Goal: Information Seeking & Learning: Learn about a topic

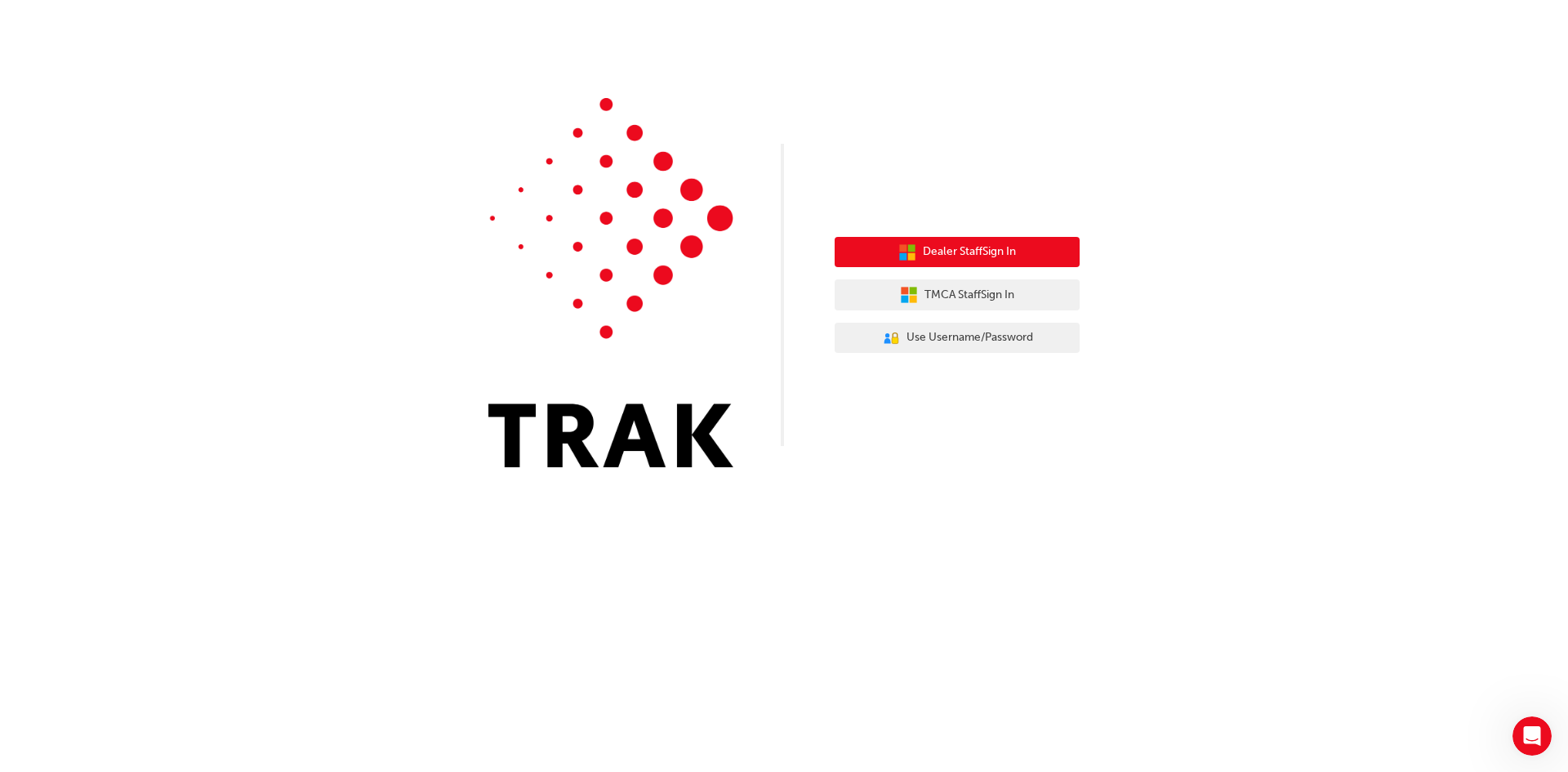
click at [1009, 256] on span "Dealer Staff Sign In" at bounding box center [969, 252] width 93 height 19
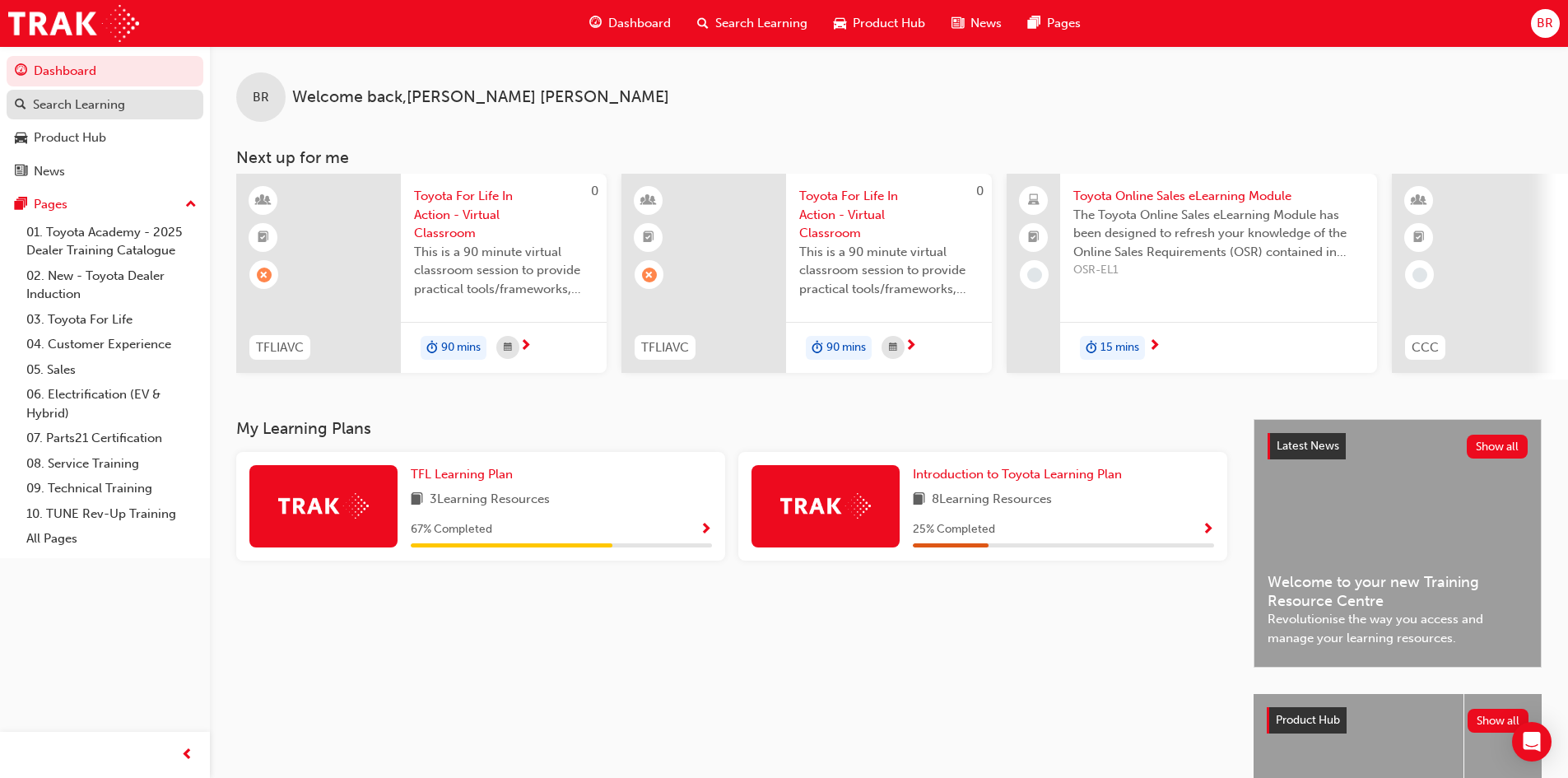
click at [69, 97] on div "Search Learning" at bounding box center [78, 105] width 92 height 19
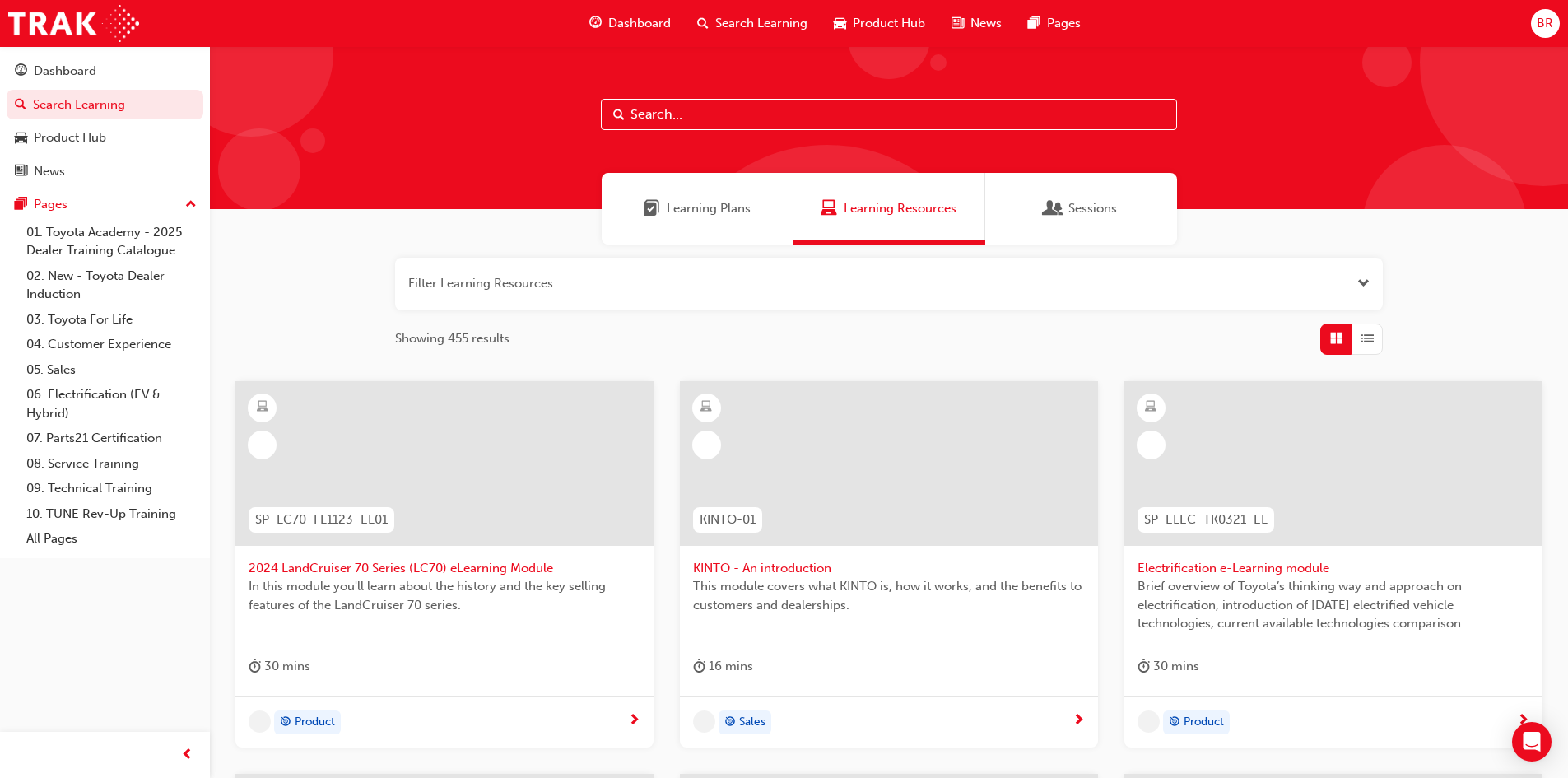
click at [660, 107] on input "text" at bounding box center [888, 114] width 576 height 32
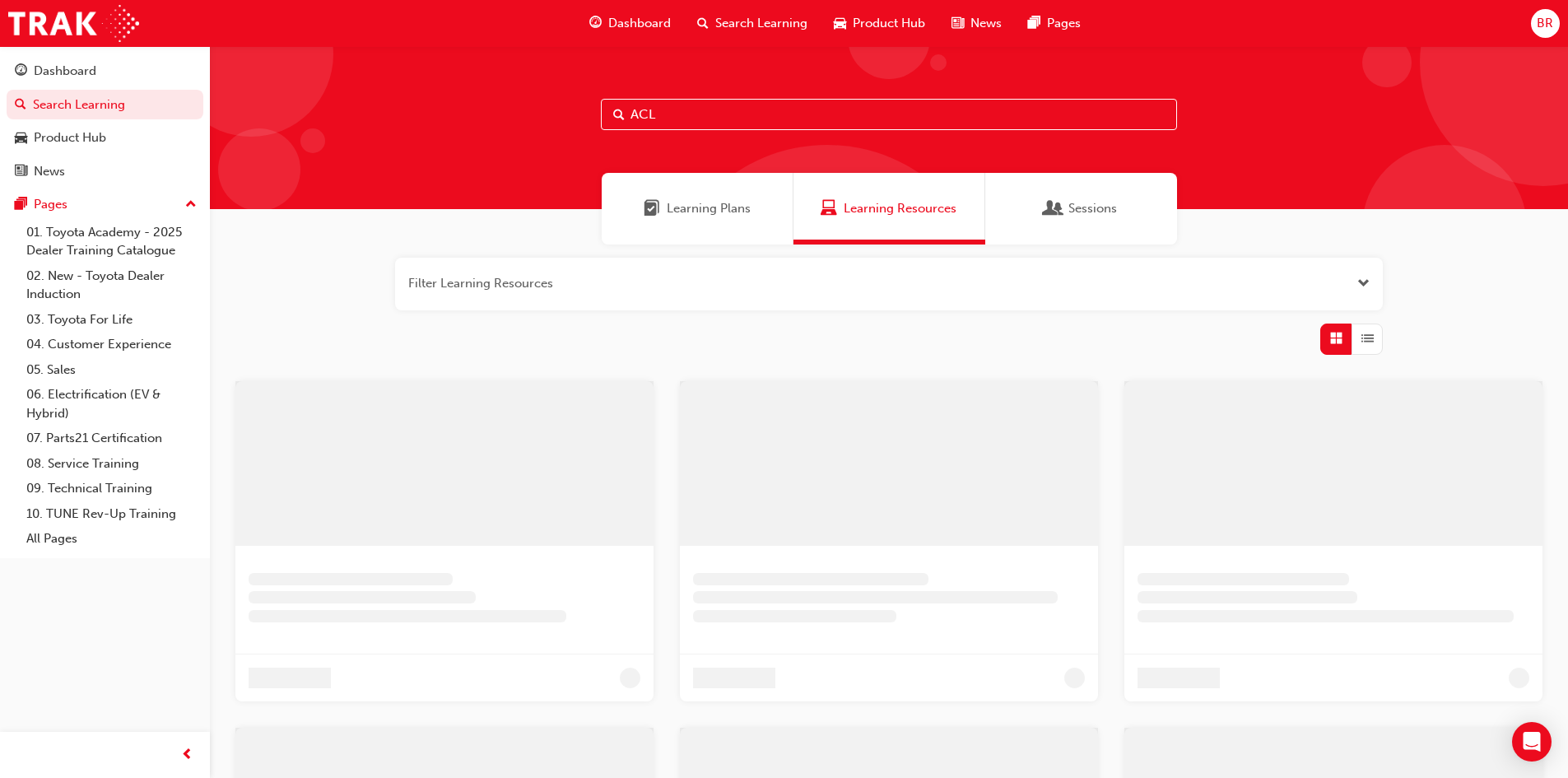
type input "ACL"
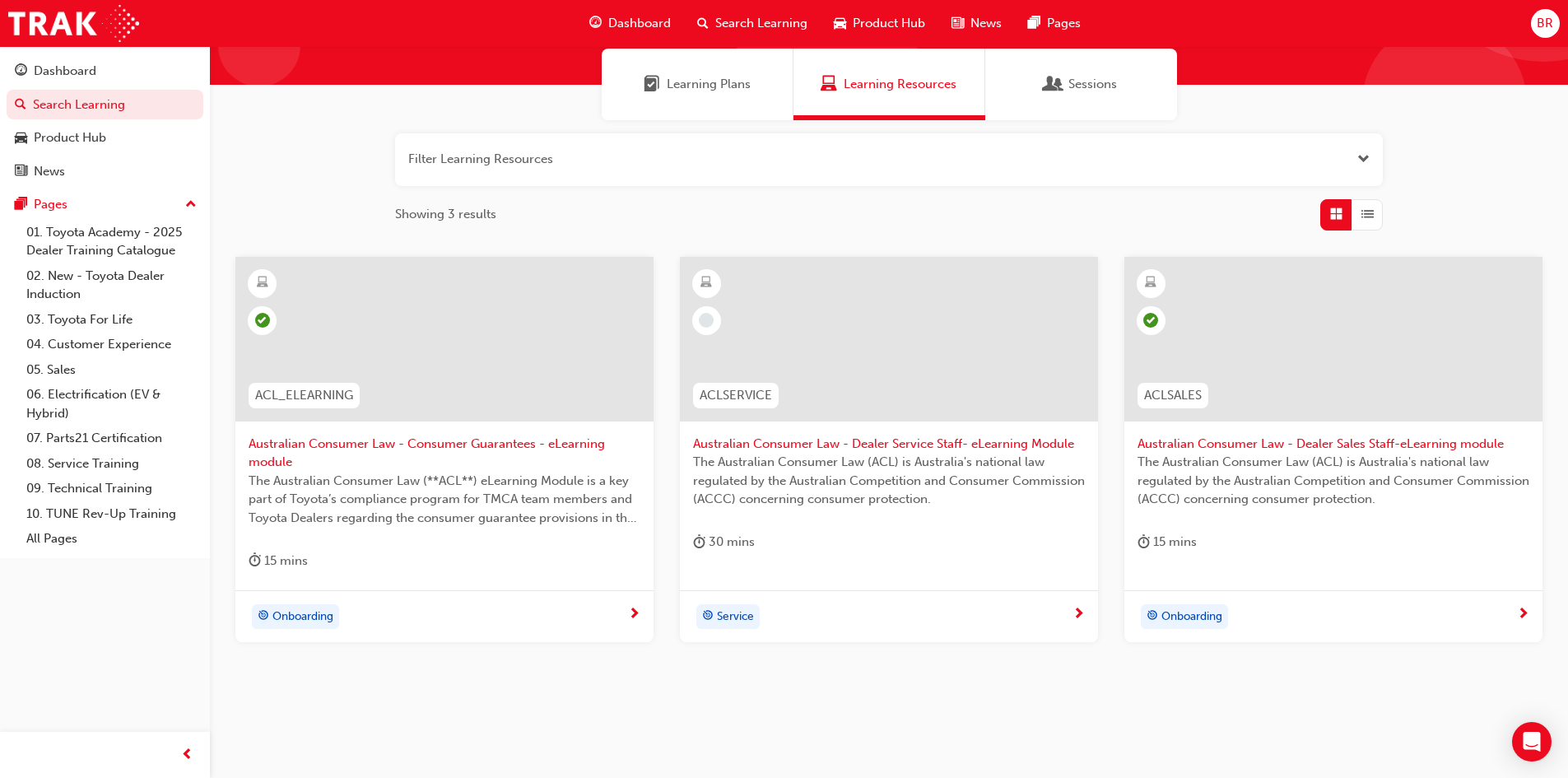
scroll to position [148, 0]
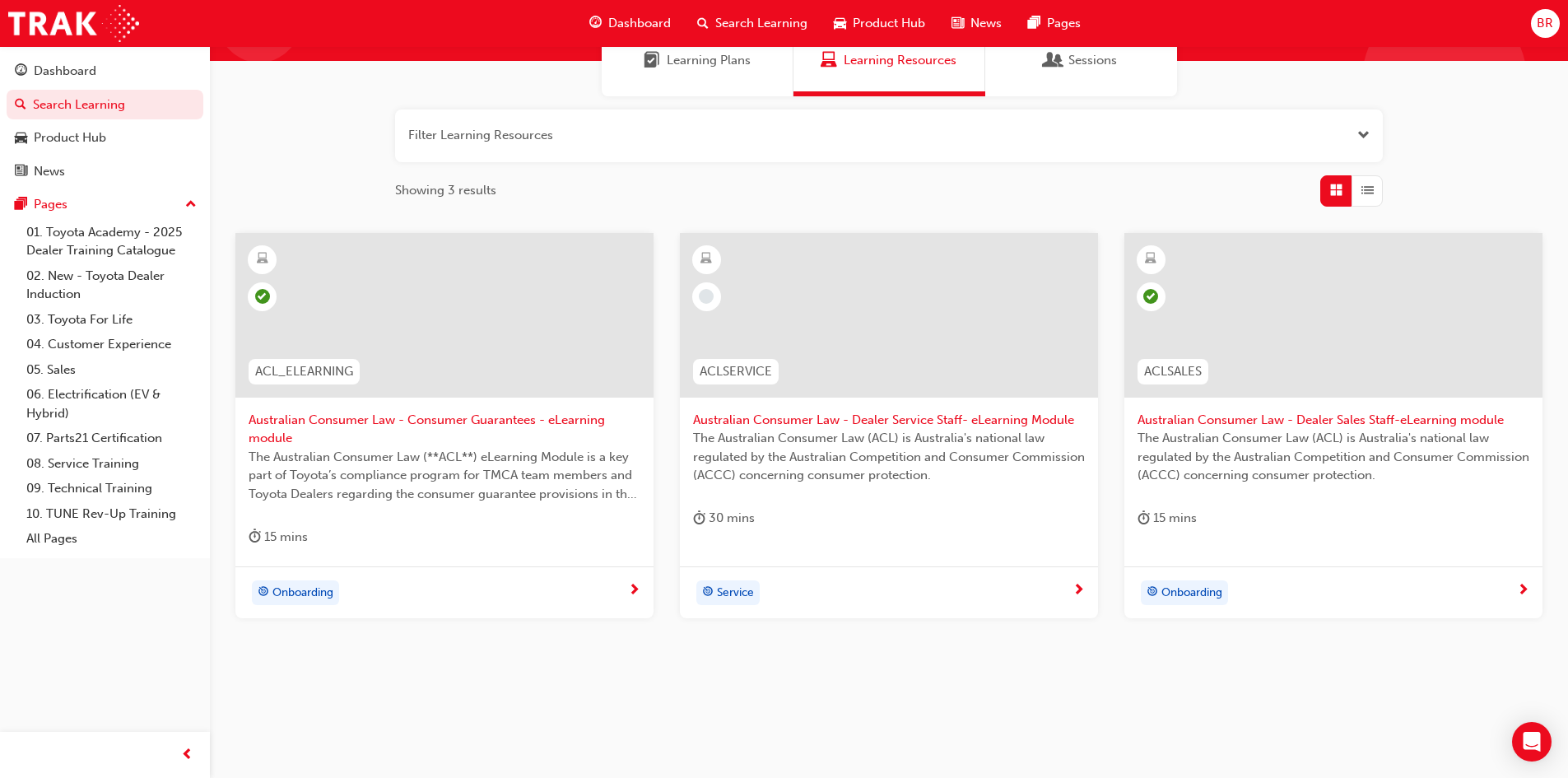
click at [632, 585] on span "next-icon" at bounding box center [634, 591] width 12 height 15
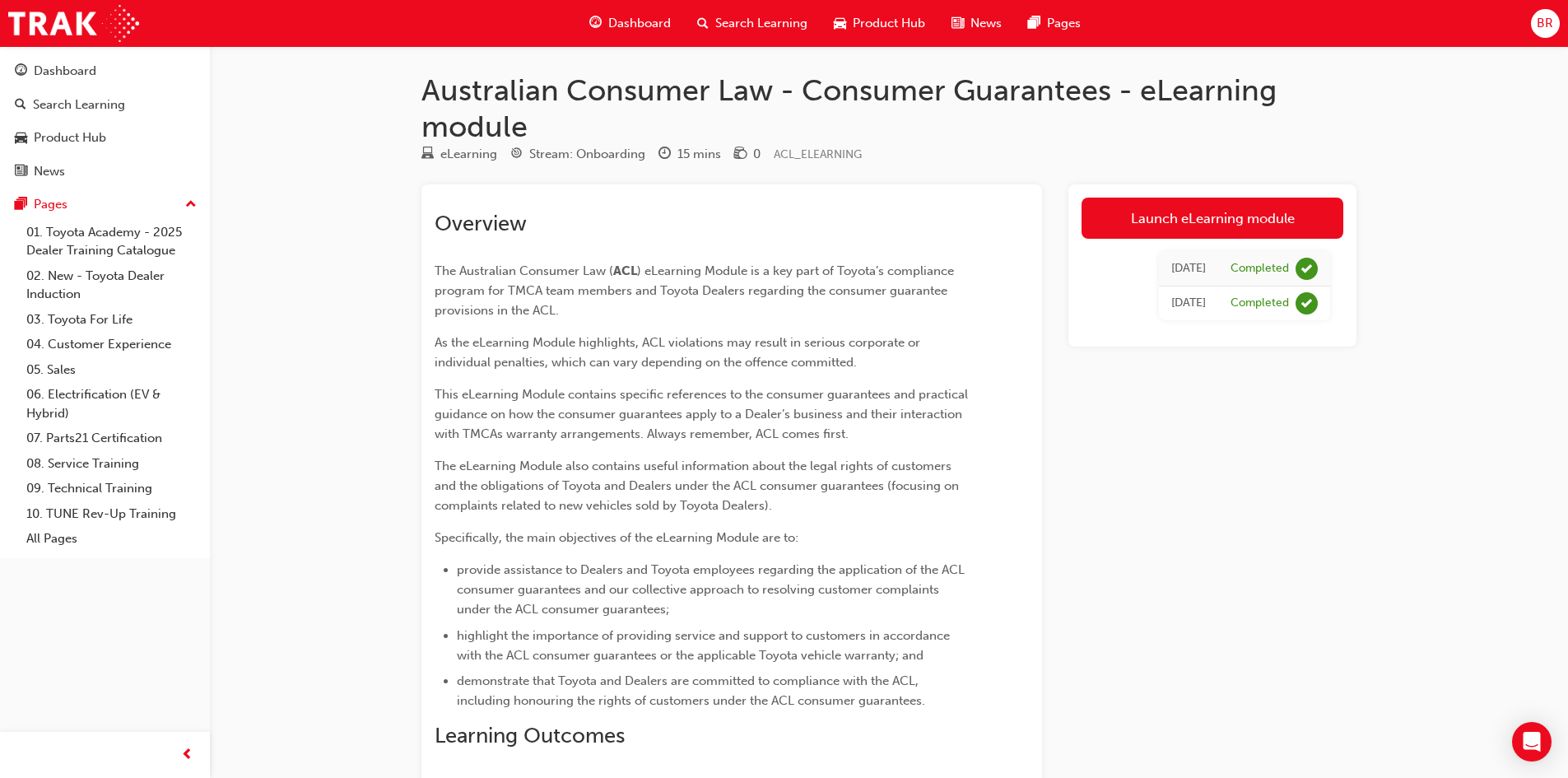
scroll to position [148, 0]
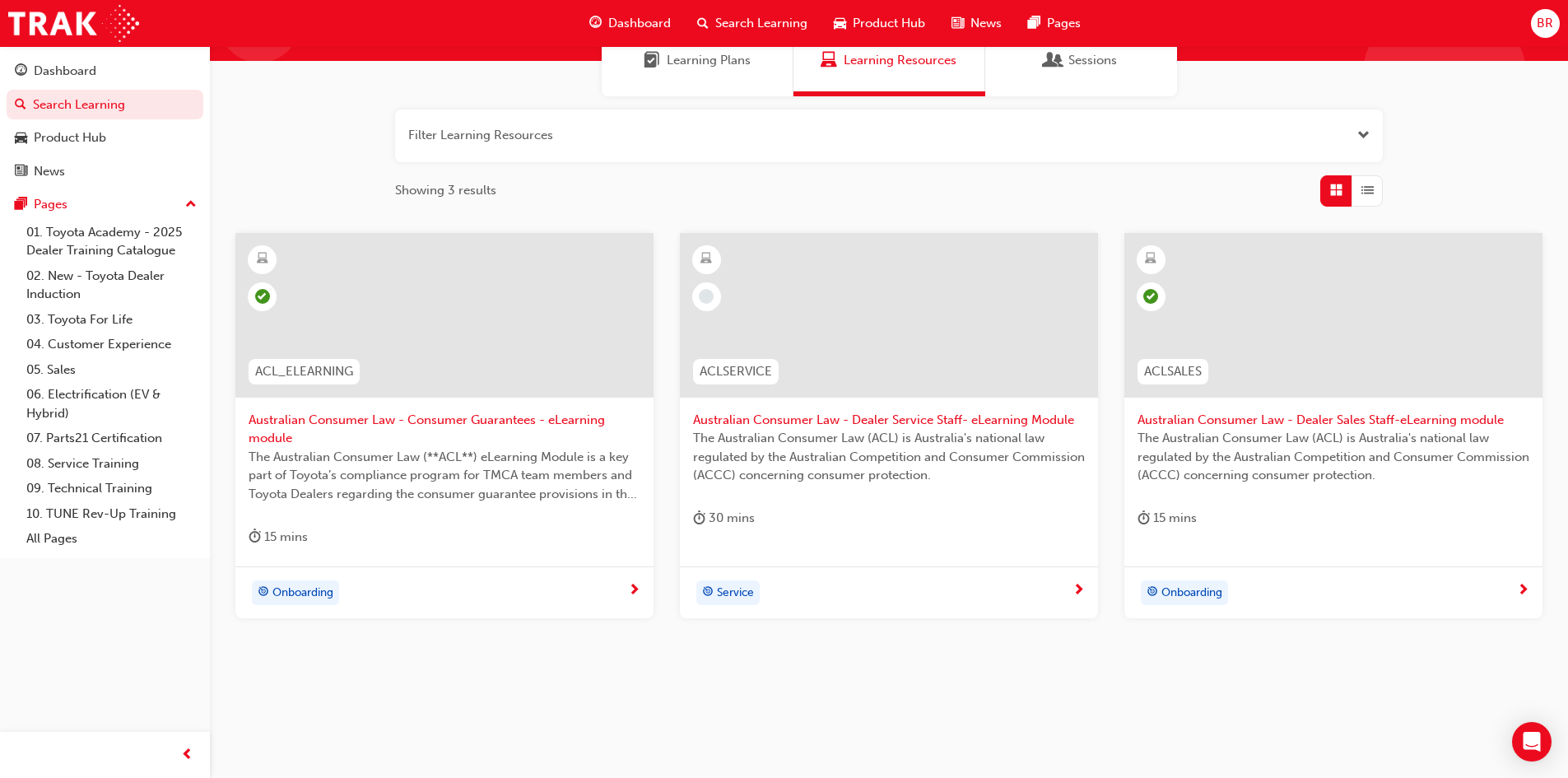
click at [297, 592] on span "Onboarding" at bounding box center [303, 593] width 61 height 19
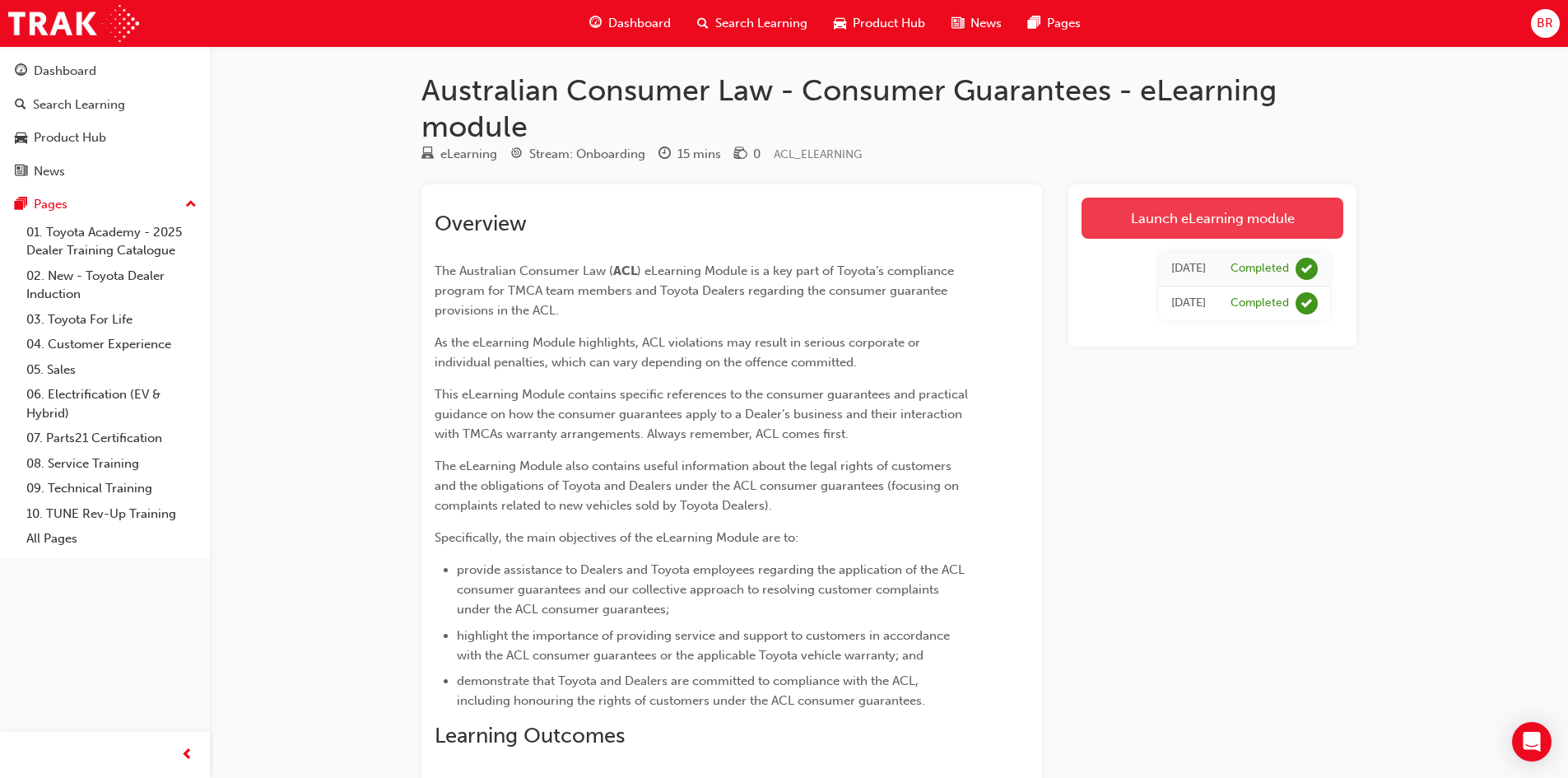
click at [1225, 217] on link "Launch eLearning module" at bounding box center [1213, 218] width 262 height 41
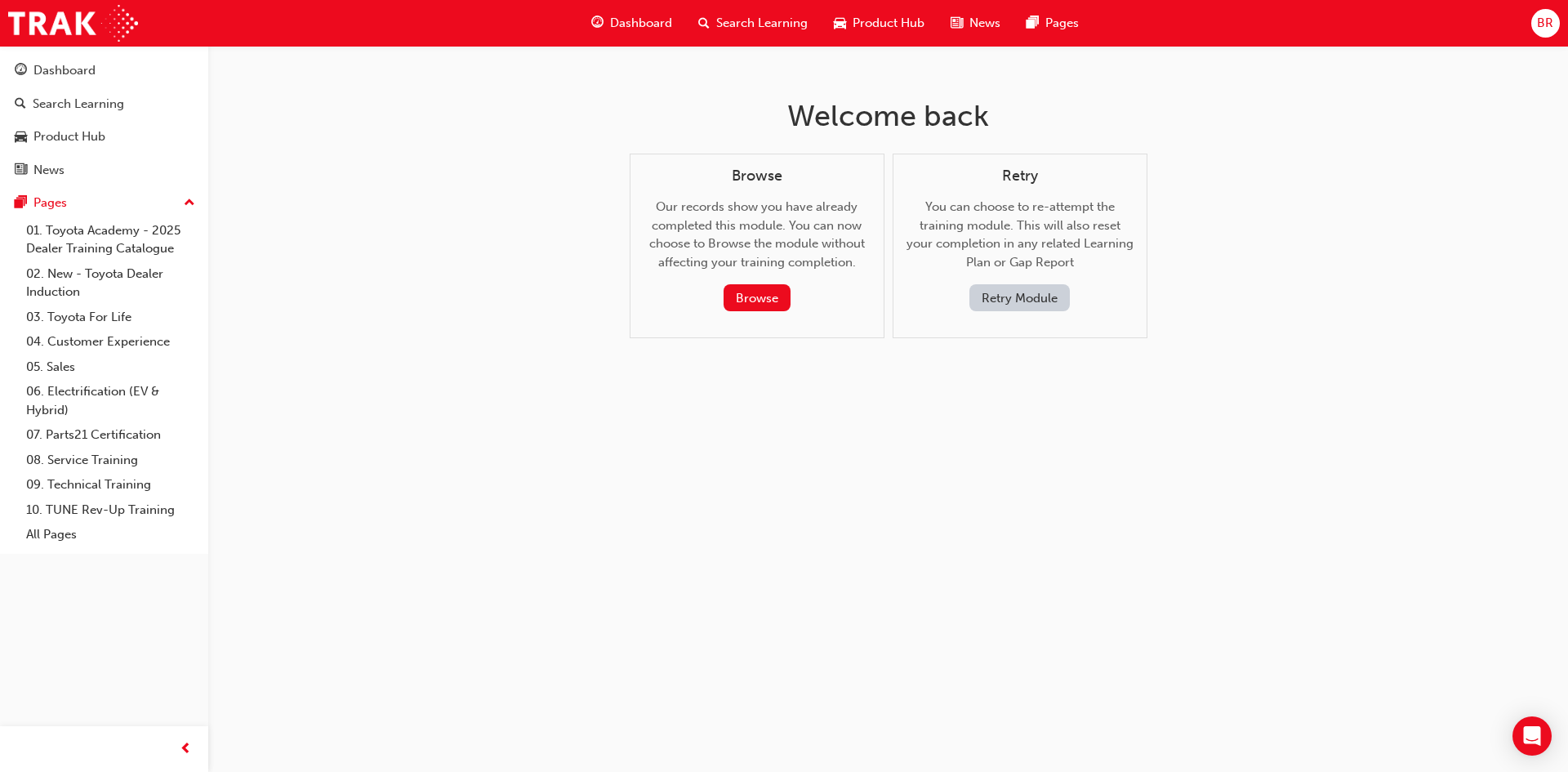
click at [1007, 298] on button "Retry Module" at bounding box center [1019, 297] width 100 height 27
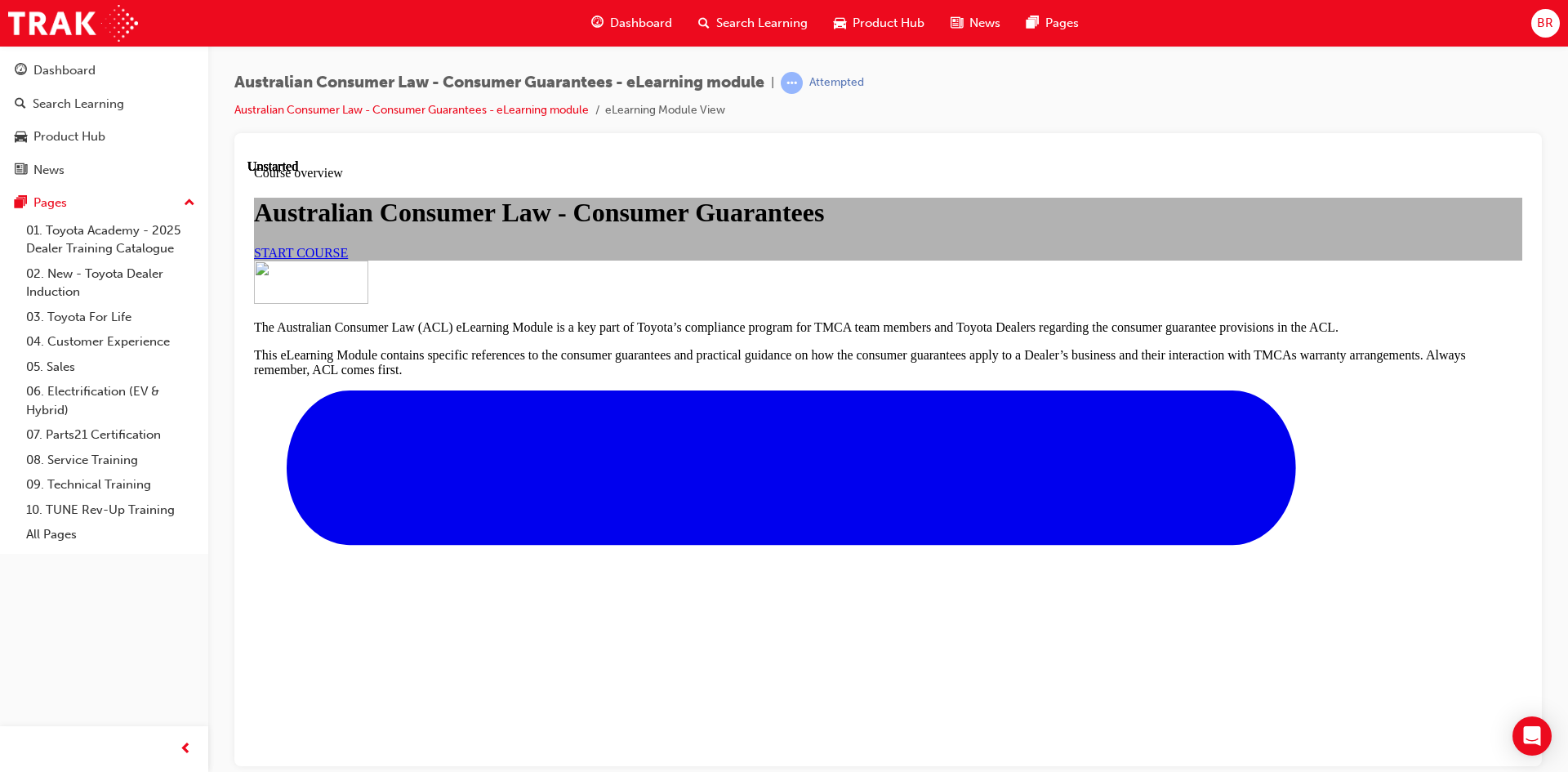
click at [348, 259] on span "START COURSE" at bounding box center [301, 252] width 94 height 14
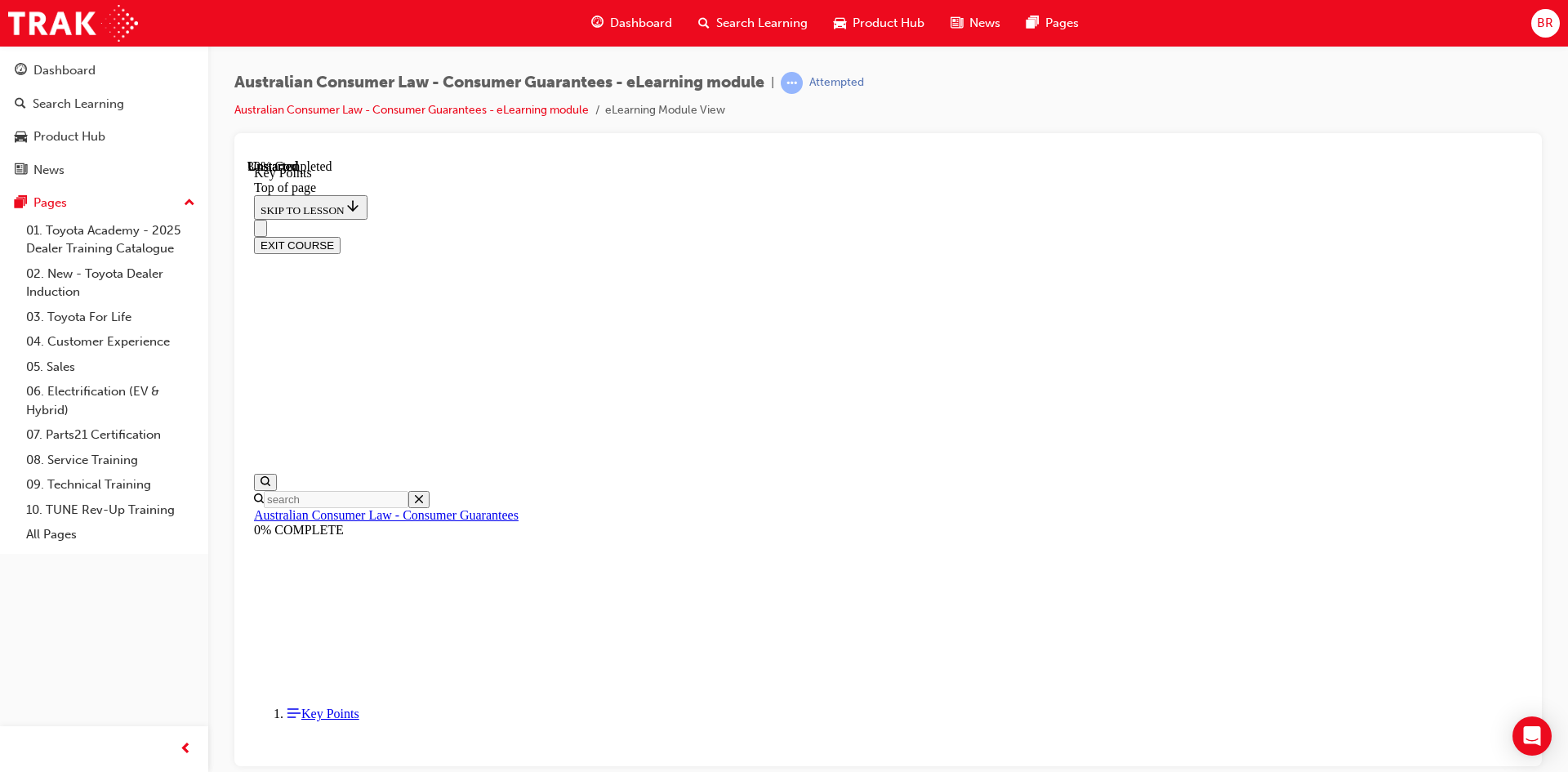
scroll to position [694, 0]
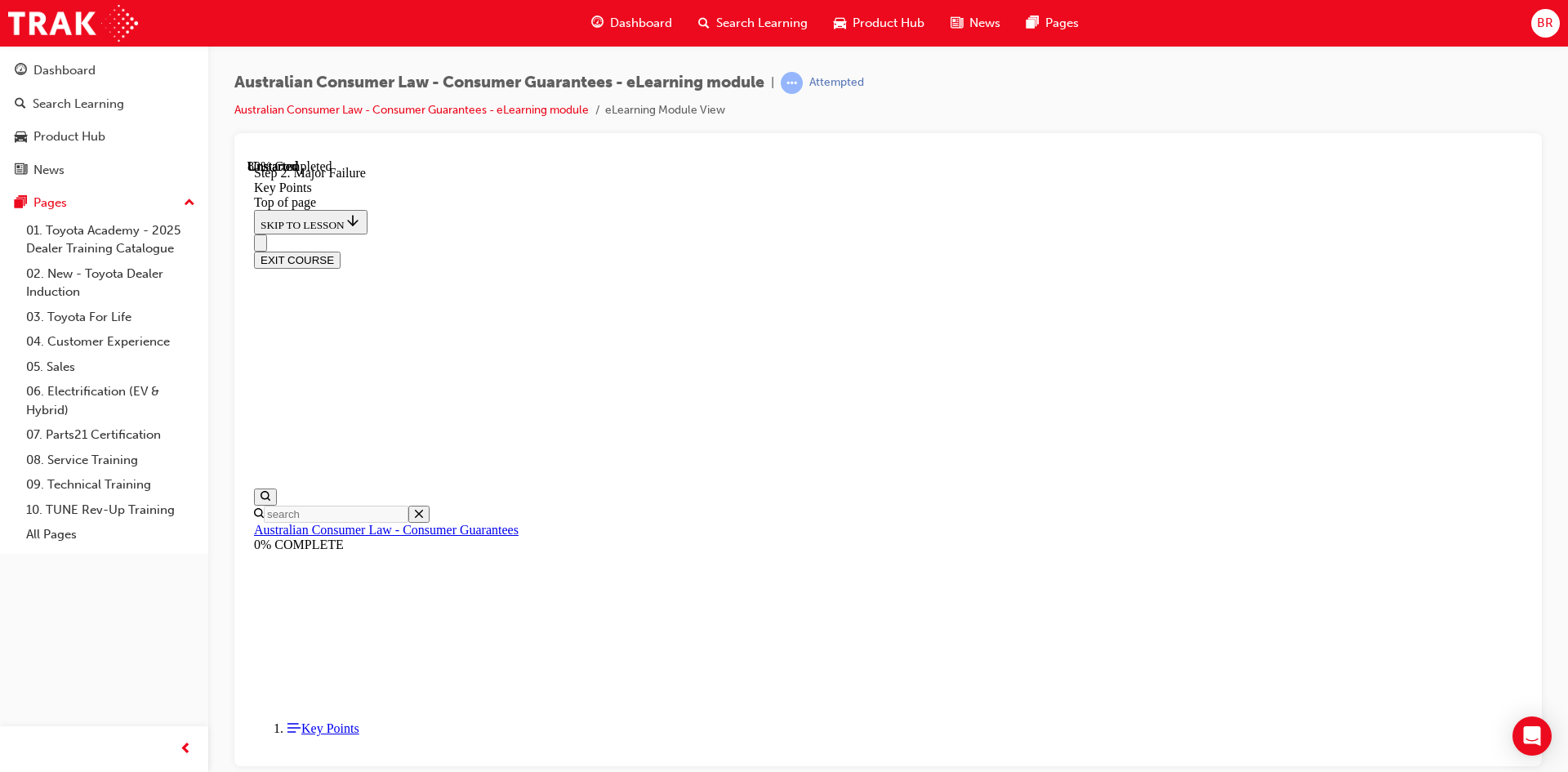
scroll to position [2541, 0]
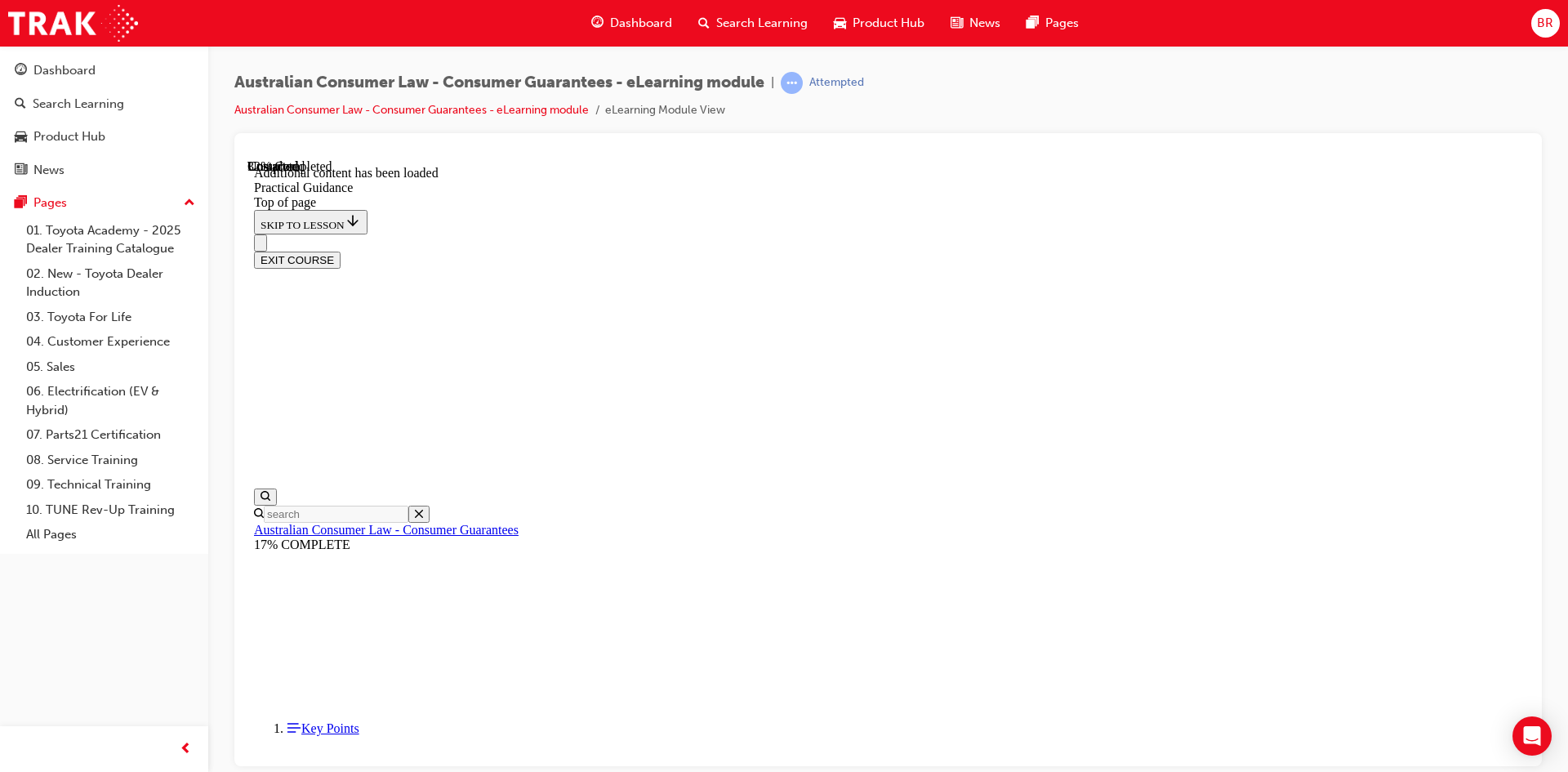
scroll to position [1015, 0]
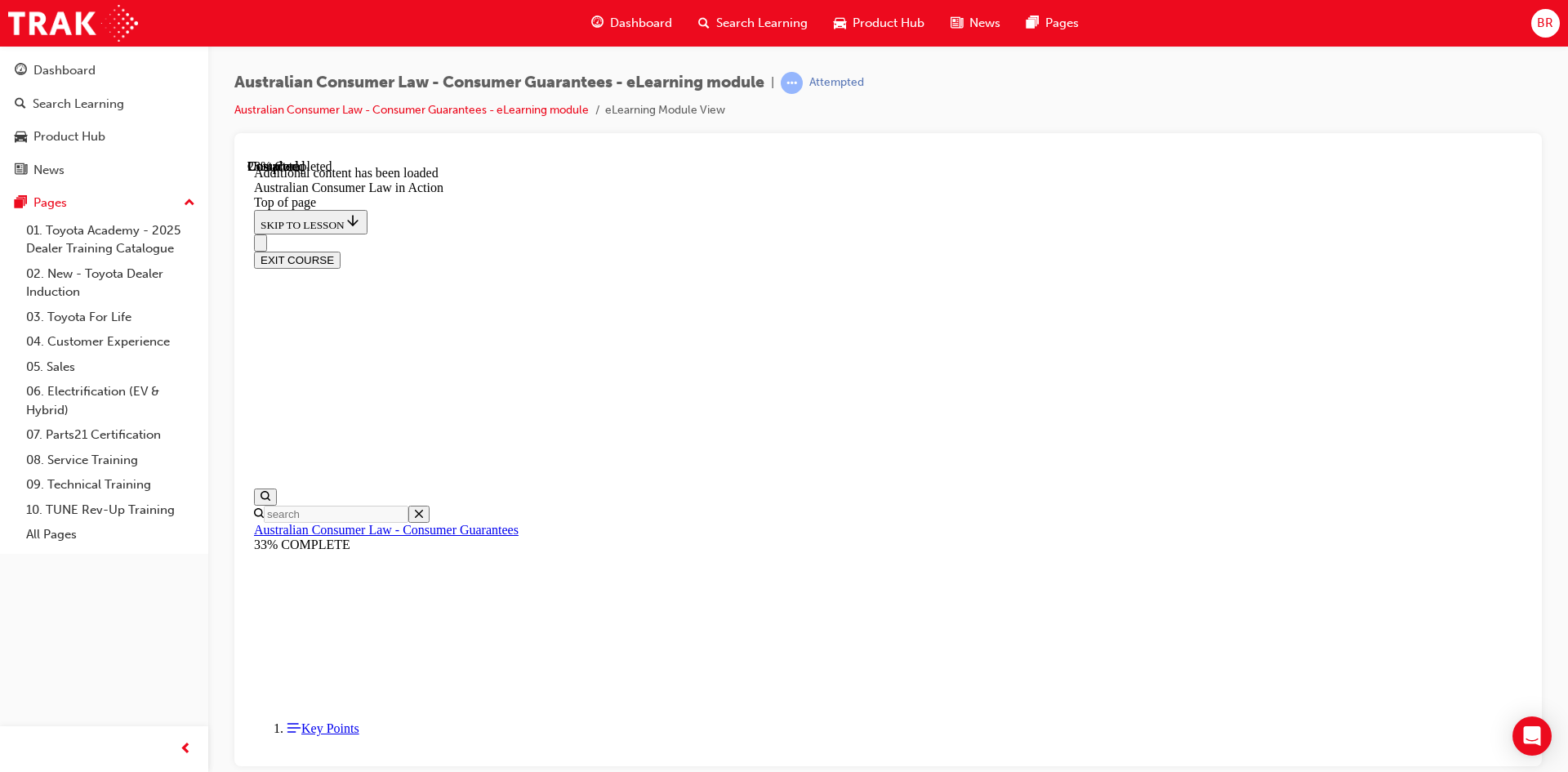
scroll to position [906, 0]
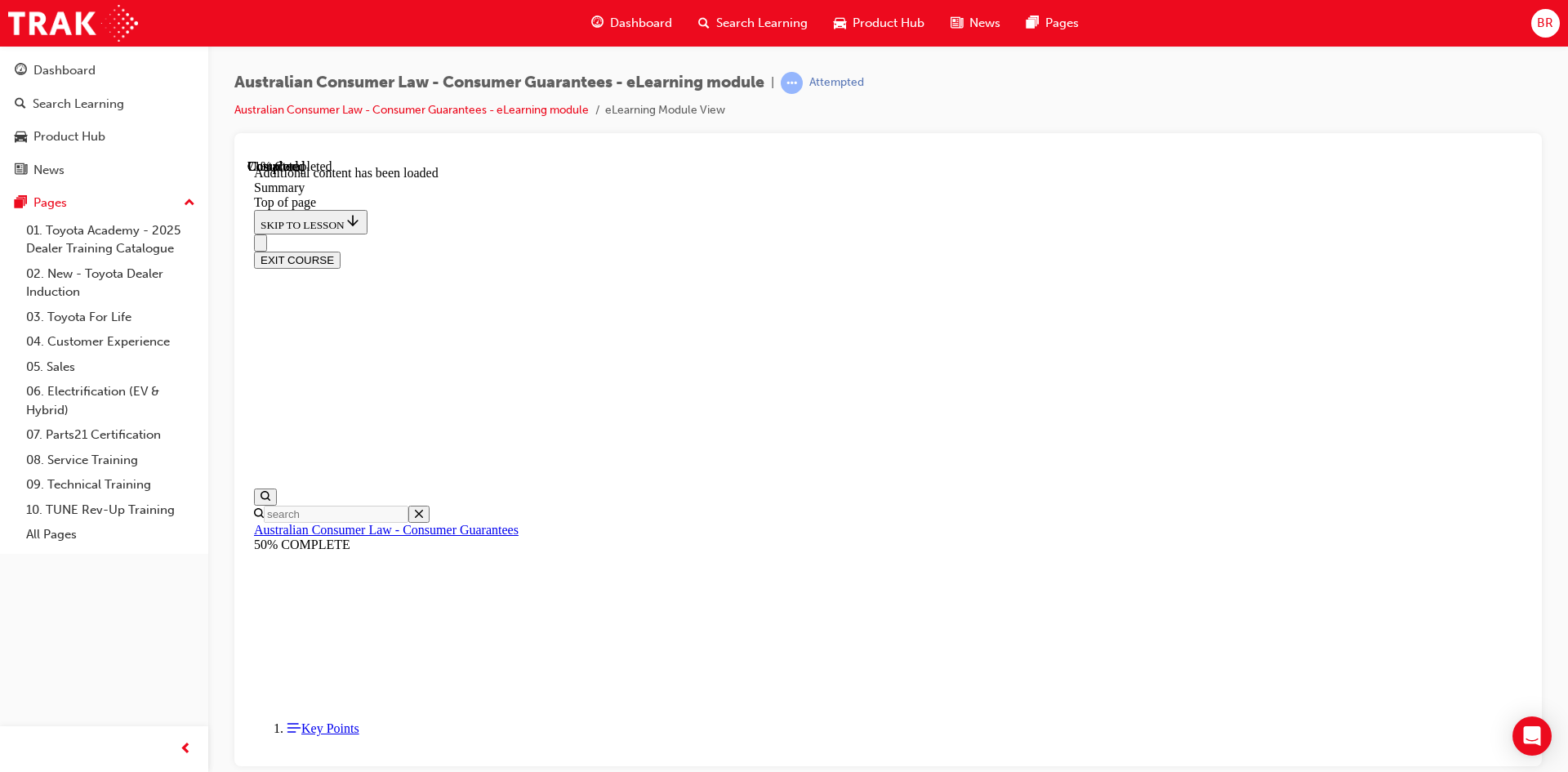
drag, startPoint x: 963, startPoint y: 591, endPoint x: 1063, endPoint y: 591, distance: 100.0
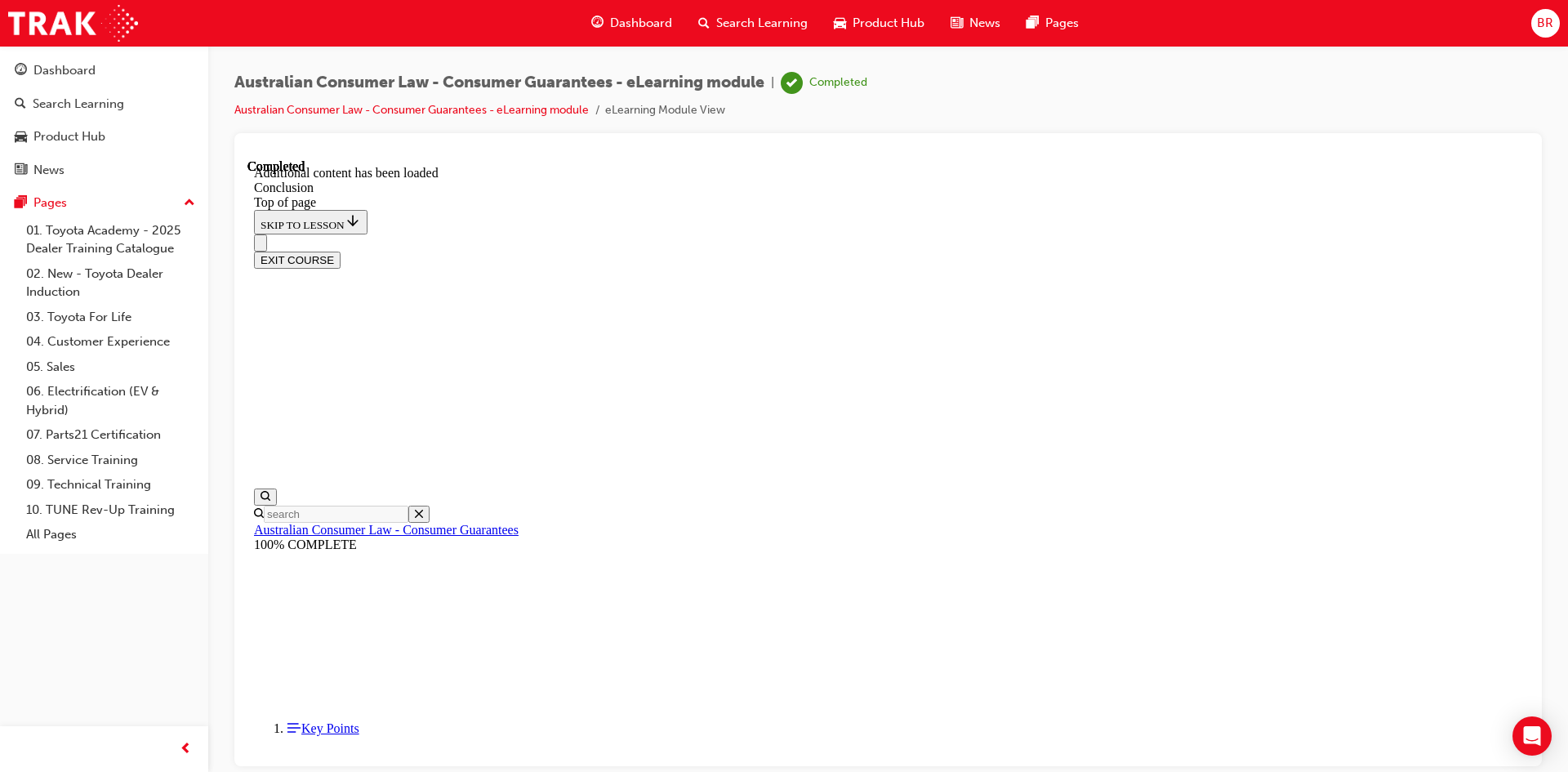
click at [340, 250] on button "EXIT COURSE" at bounding box center [297, 259] width 86 height 17
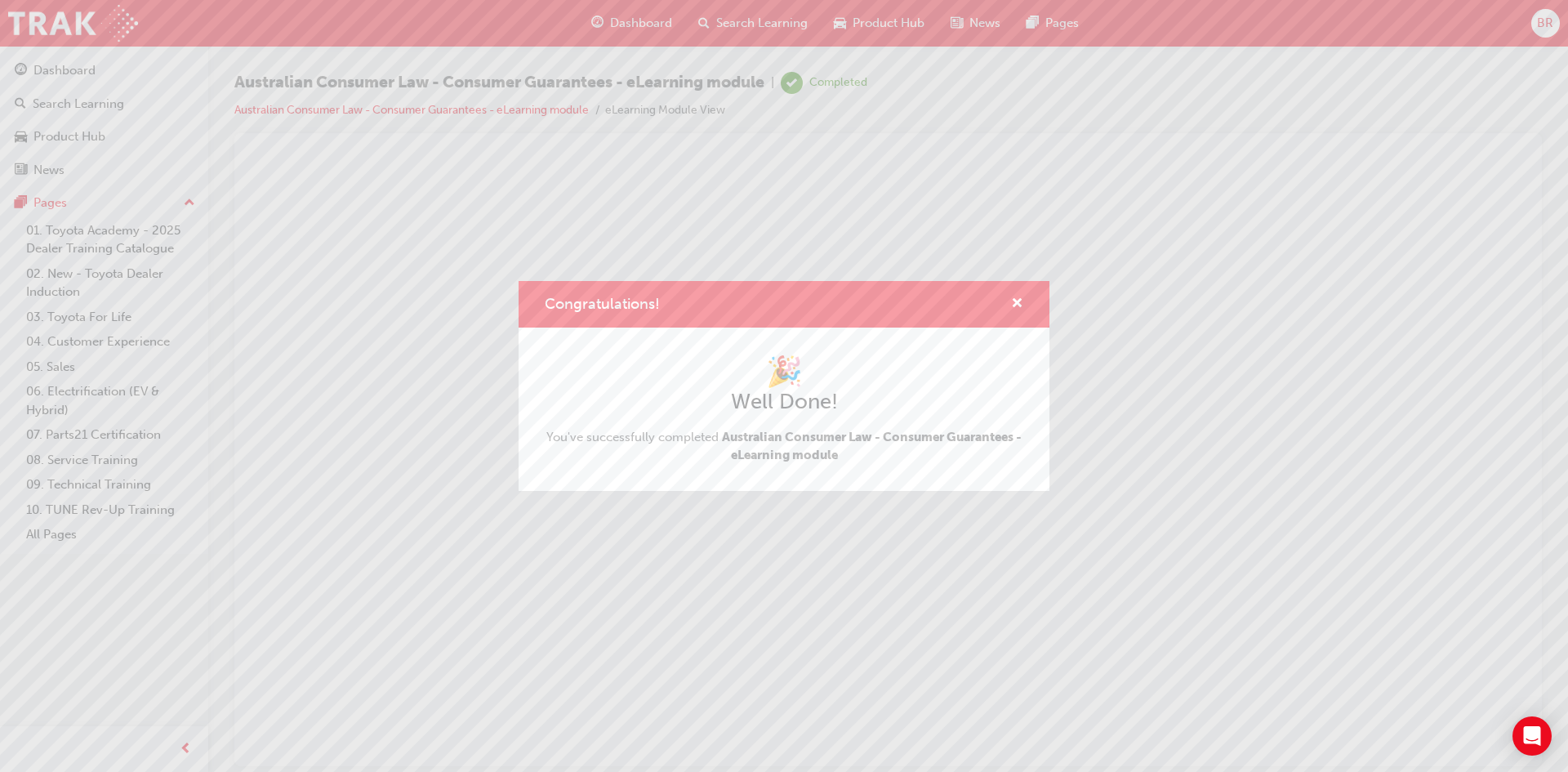
scroll to position [0, 0]
click at [1181, 138] on div "Congratulations! 🎉 Well Done! You've successfully completed Australian Consumer…" at bounding box center [784, 386] width 1568 height 772
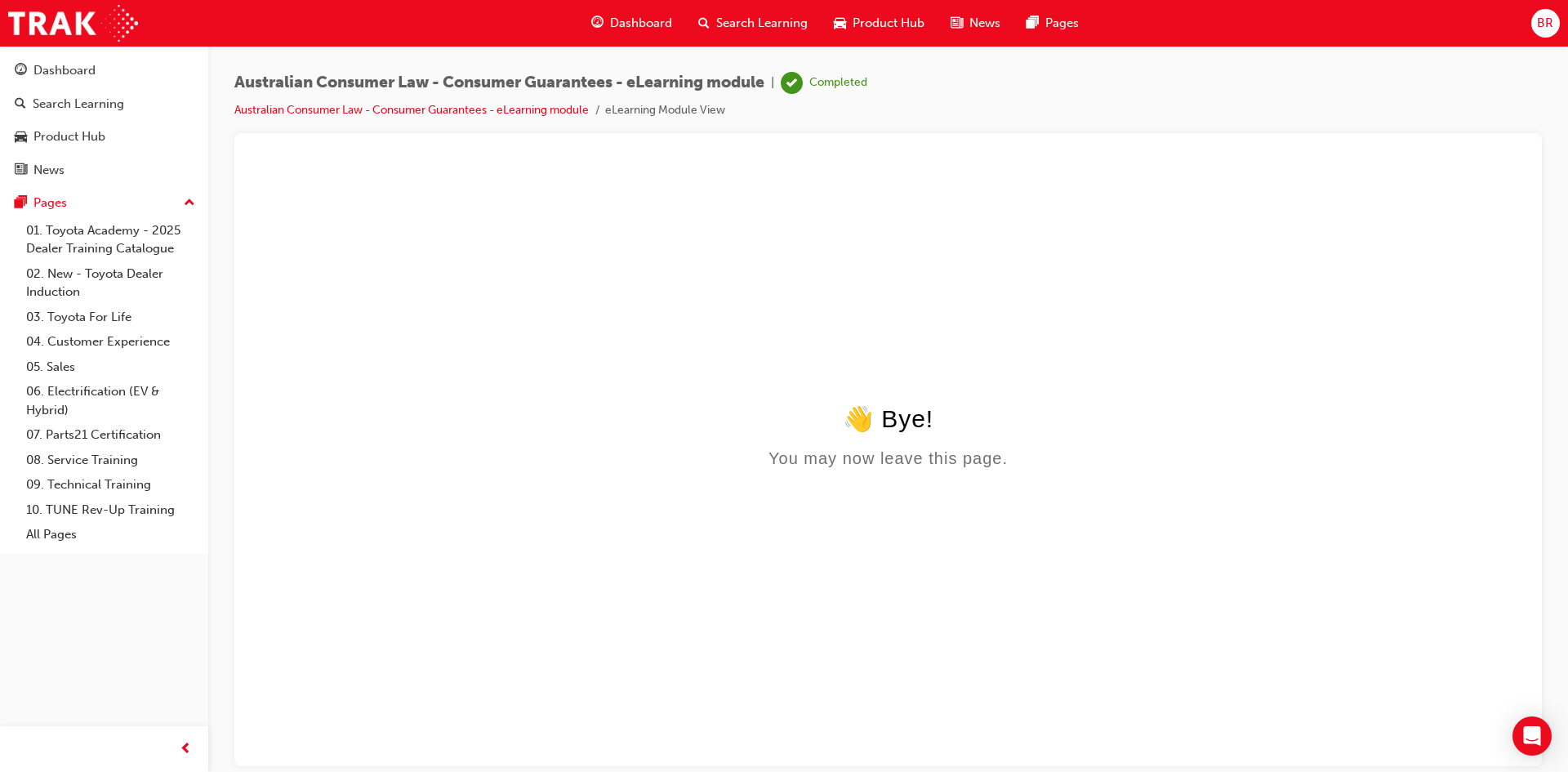
click at [1543, 30] on span "BR" at bounding box center [1545, 24] width 17 height 19
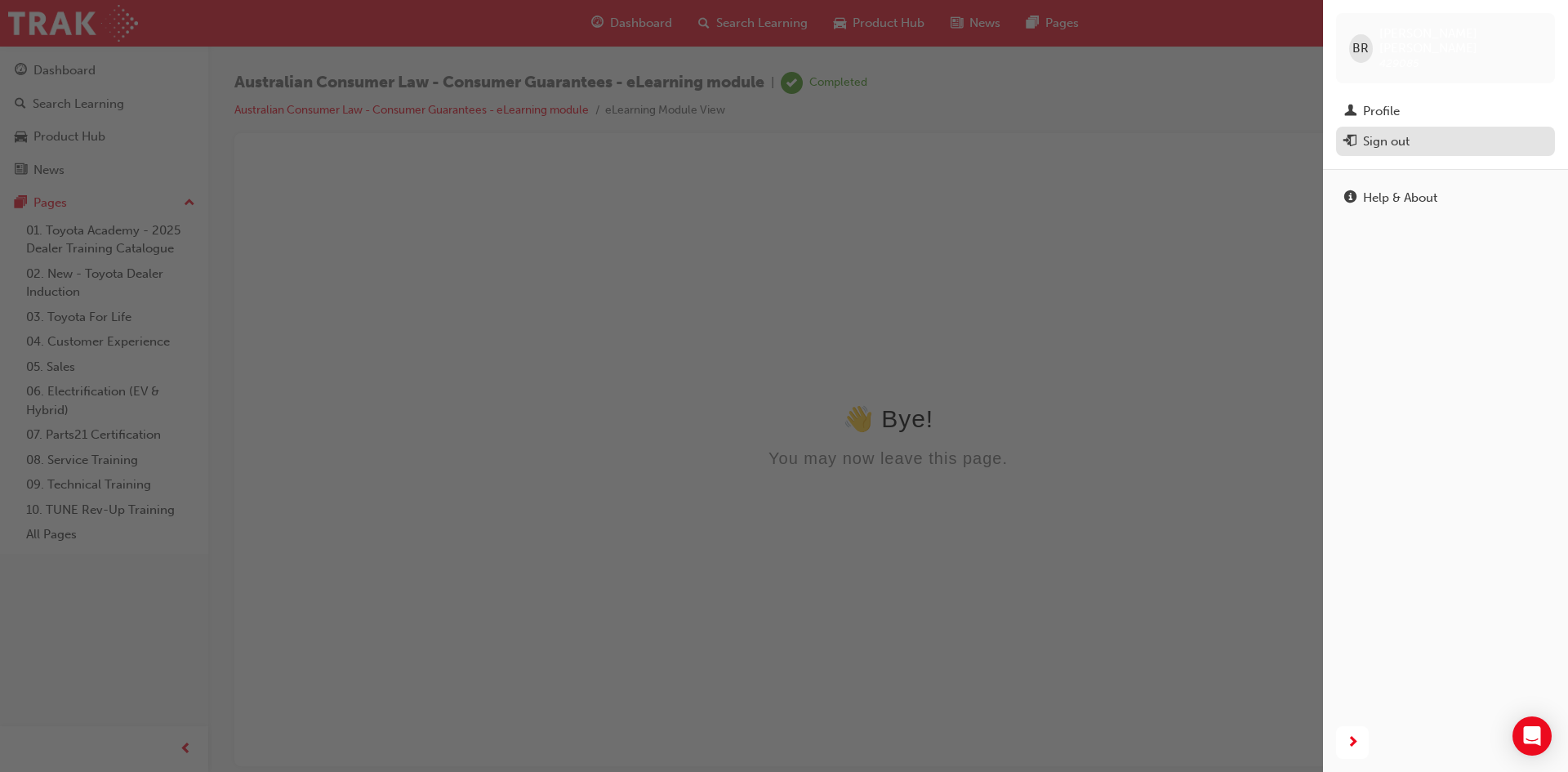
click at [1414, 132] on div "Sign out" at bounding box center [1446, 141] width 202 height 20
